Goal: Navigation & Orientation: Find specific page/section

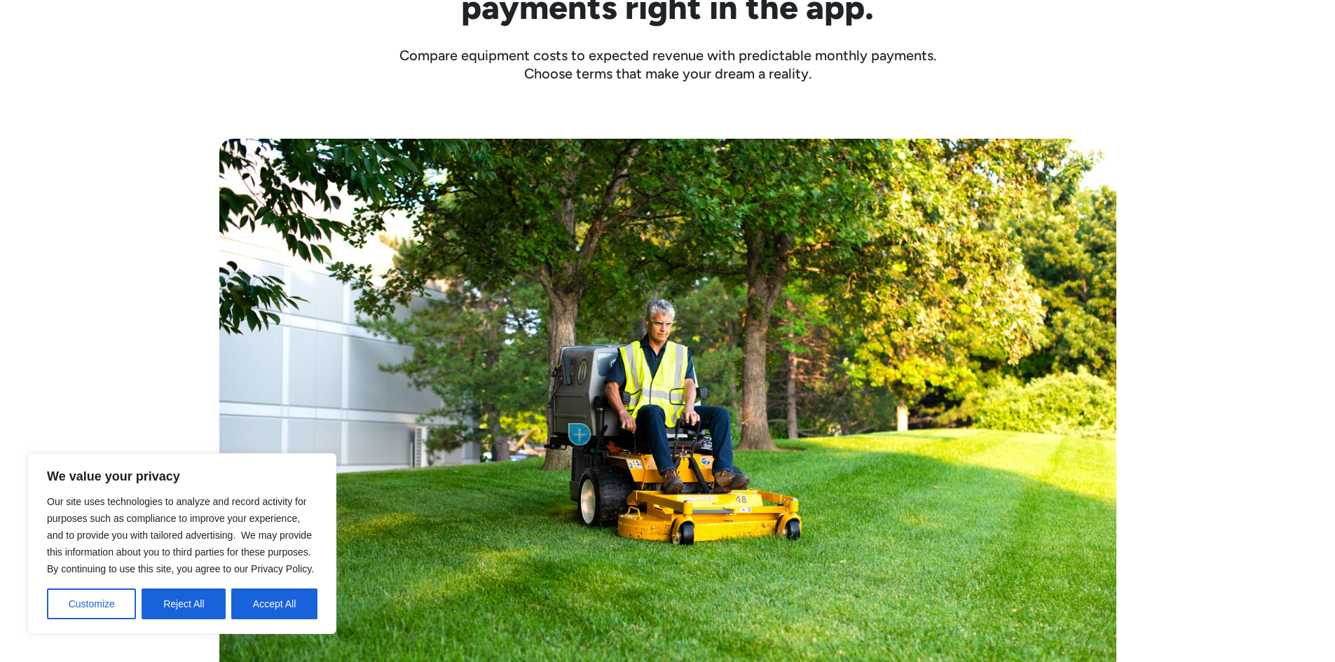
scroll to position [701, 0]
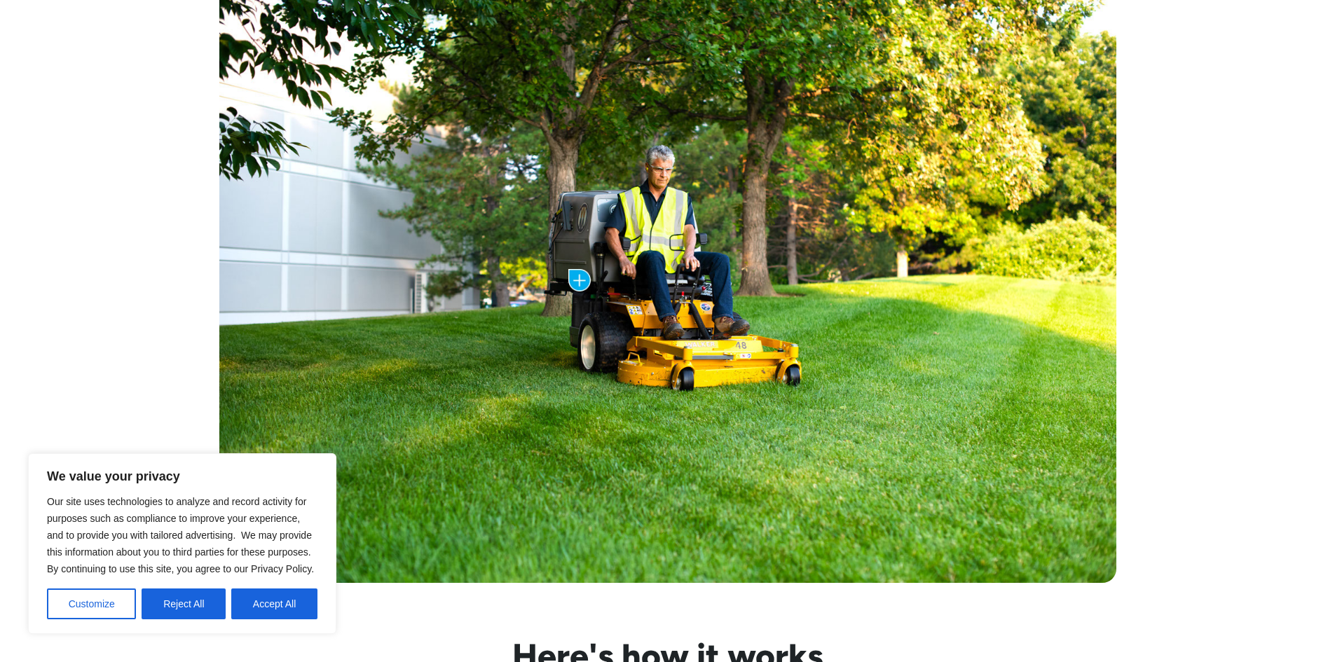
click at [114, 604] on button "Customize" at bounding box center [91, 604] width 89 height 31
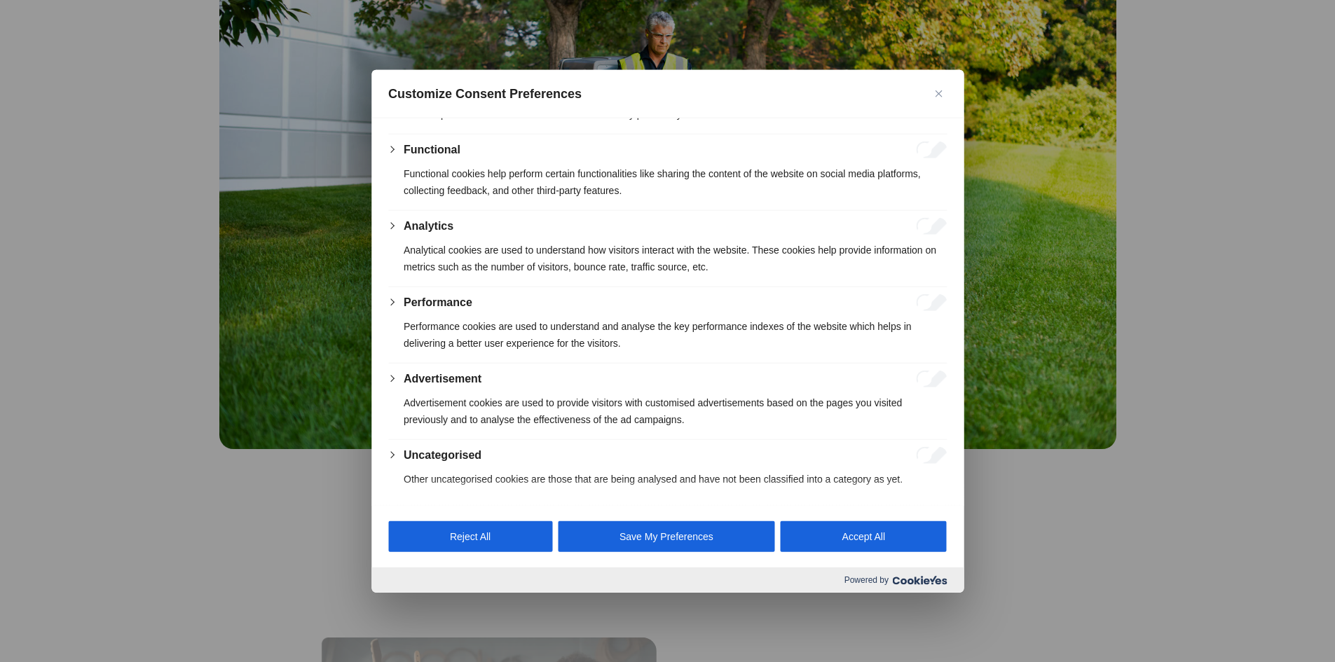
scroll to position [841, 0]
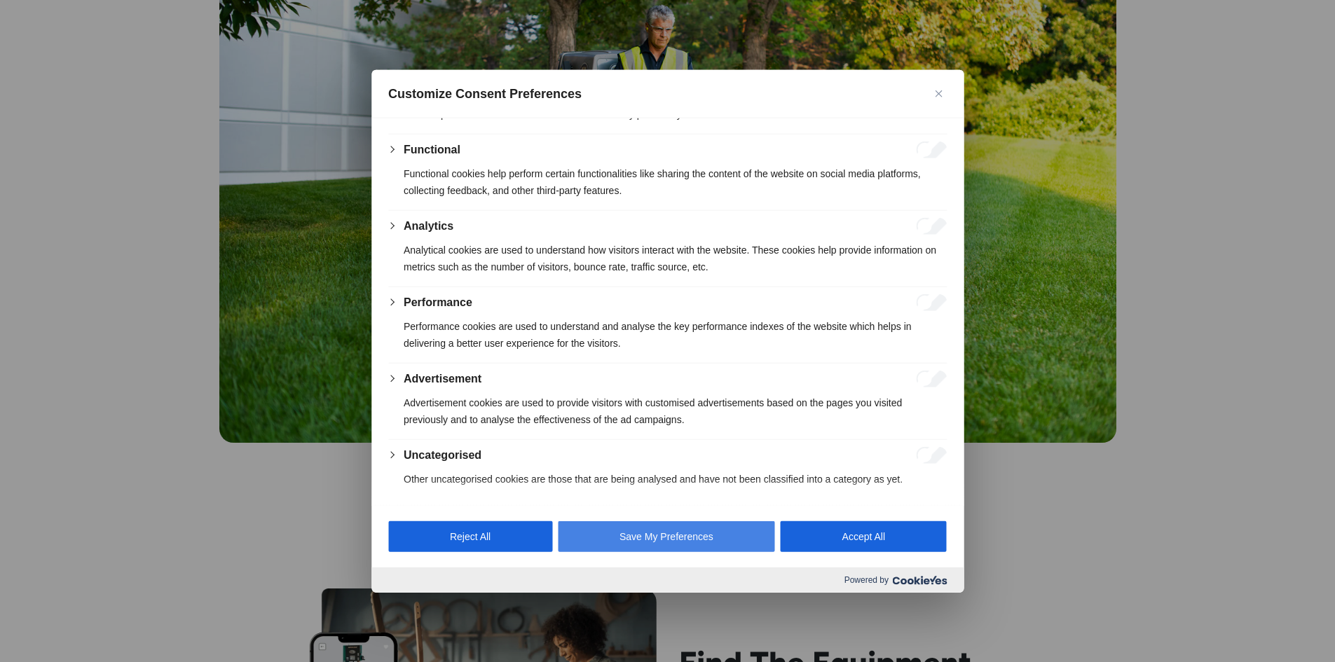
click at [629, 539] on button "Save My Preferences" at bounding box center [666, 536] width 217 height 31
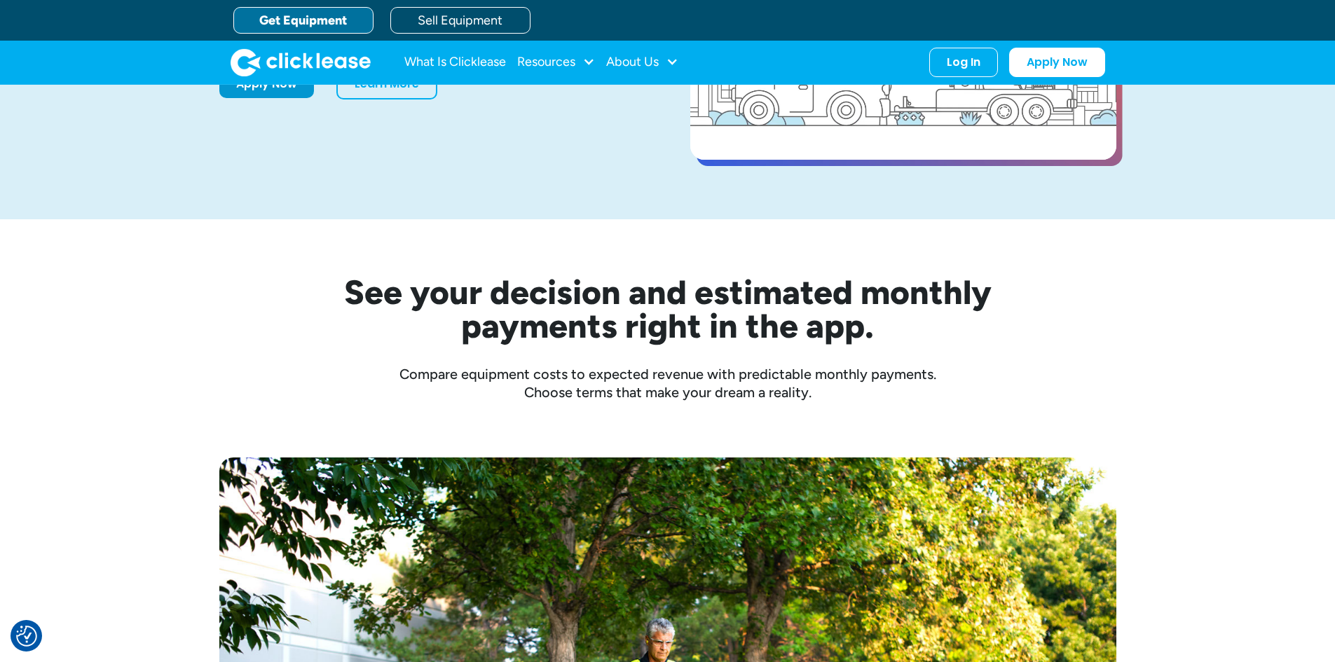
scroll to position [156, 0]
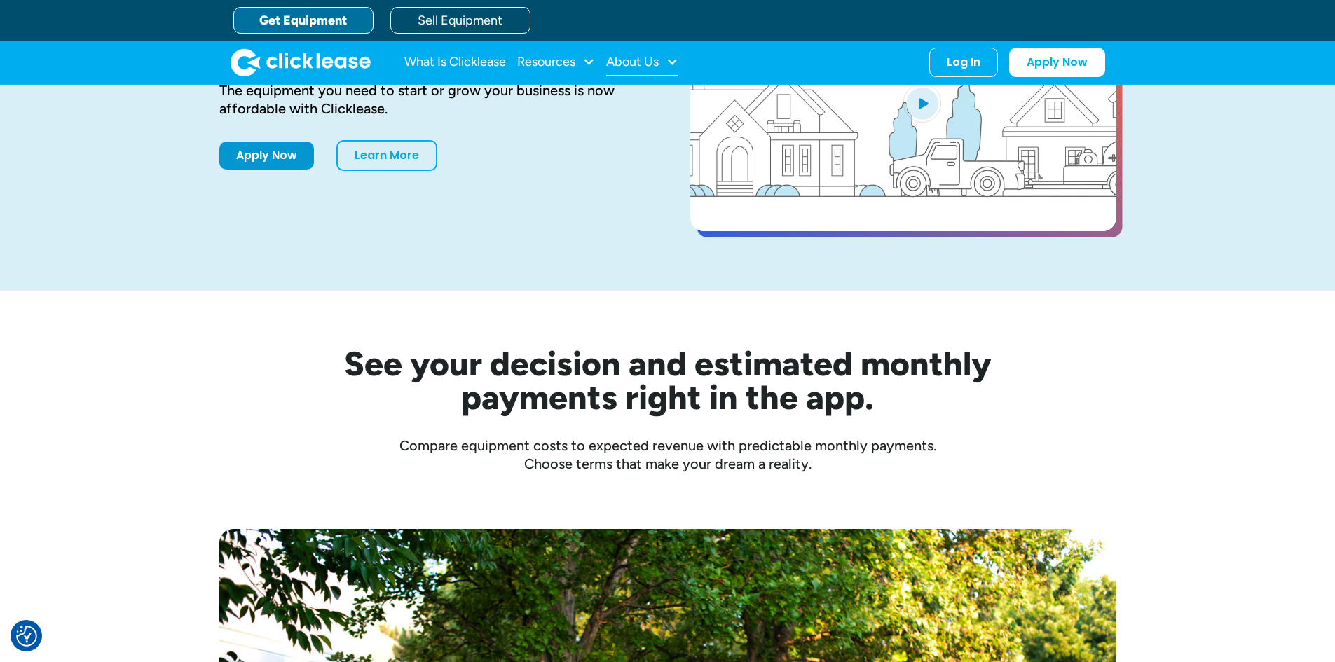
click at [631, 62] on div "About Us" at bounding box center [632, 62] width 53 height 0
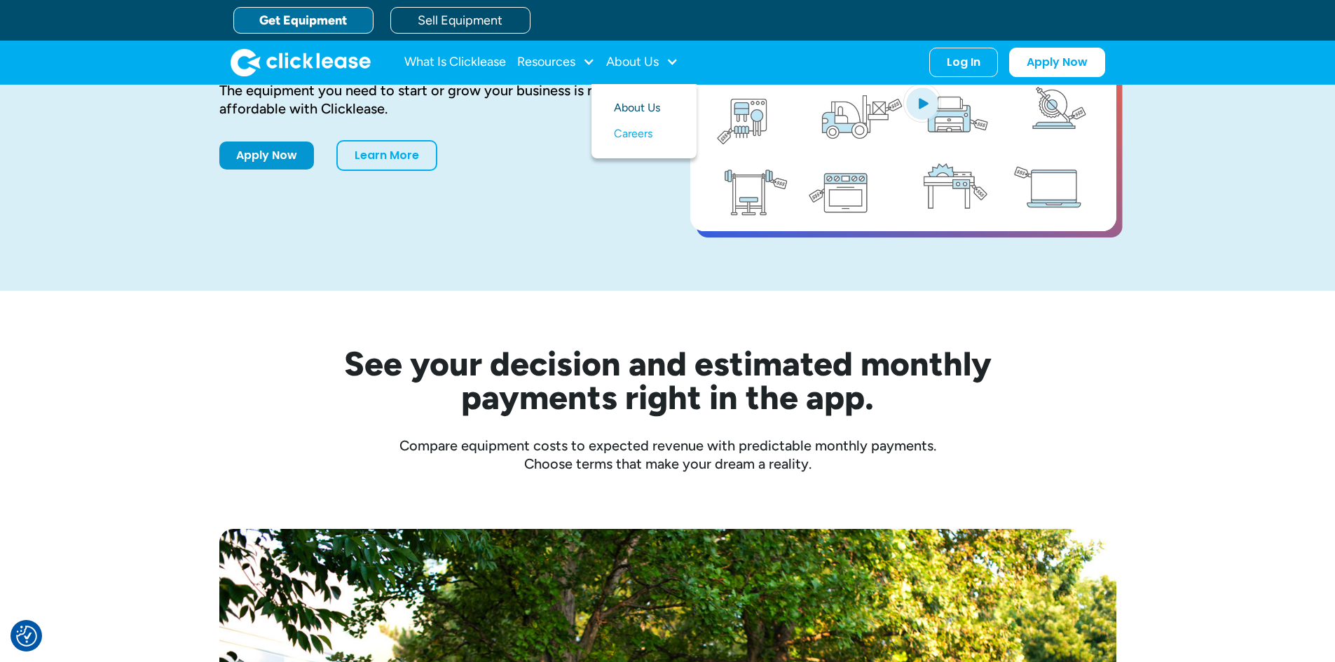
click at [638, 104] on link "About Us" at bounding box center [644, 108] width 60 height 26
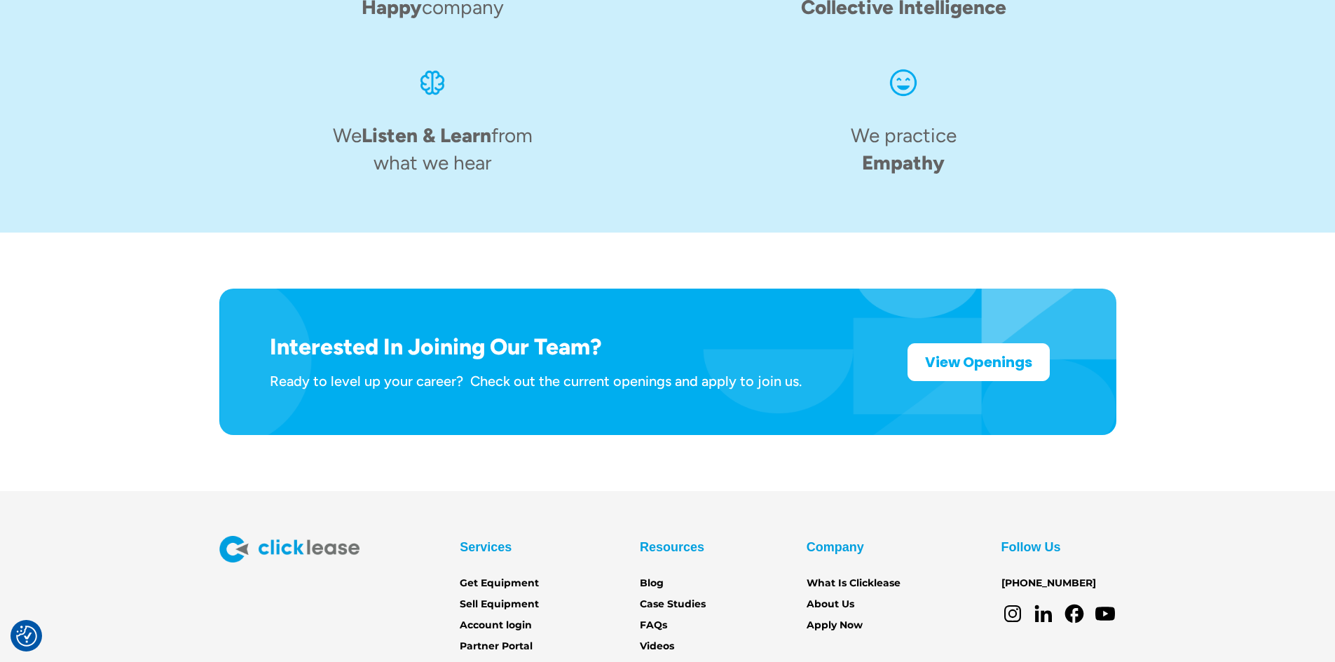
scroll to position [2157, 0]
